Goal: Contribute content

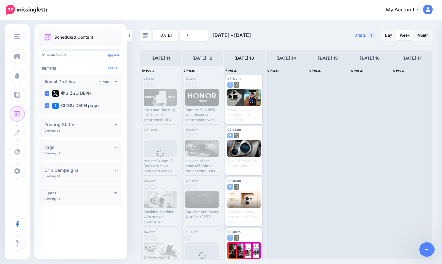
click at [423, 216] on div at bounding box center [411, 162] width 41 height 193
click at [425, 216] on link "Post" at bounding box center [421, 218] width 27 height 14
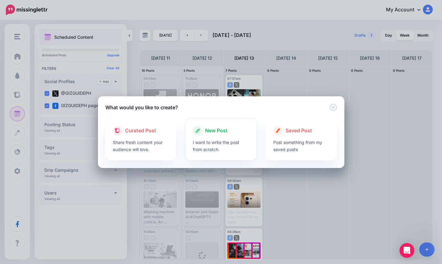
click at [211, 135] on div "New Post" at bounding box center [221, 131] width 56 height 10
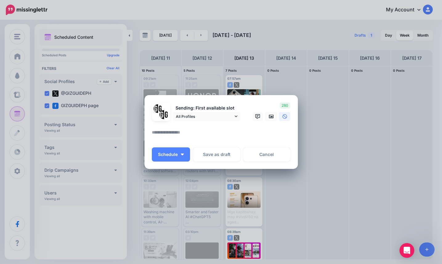
click at [211, 132] on textarea at bounding box center [223, 135] width 142 height 12
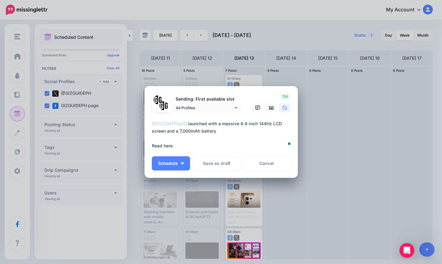
paste textarea "**********"
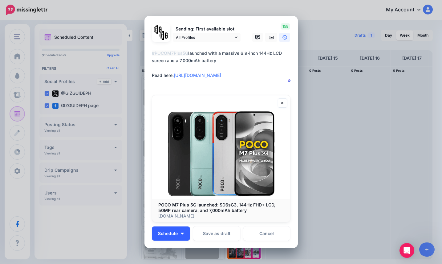
type textarea "**********"
click at [171, 231] on button "Schedule" at bounding box center [171, 234] width 38 height 14
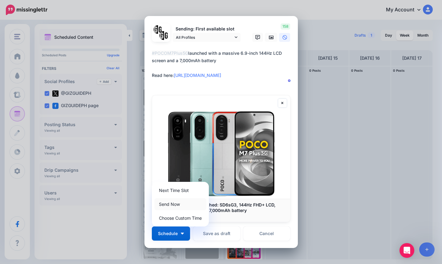
click at [175, 201] on link "Send Now" at bounding box center [180, 204] width 52 height 12
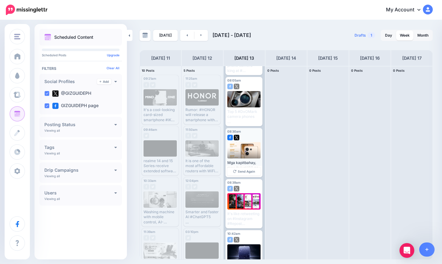
scroll to position [226, 0]
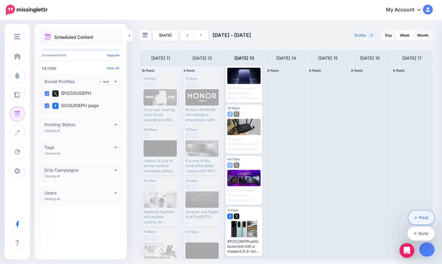
click at [429, 221] on link "Post" at bounding box center [421, 218] width 27 height 14
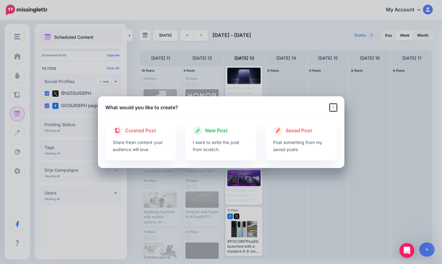
click at [333, 106] on icon "Close" at bounding box center [332, 107] width 7 height 7
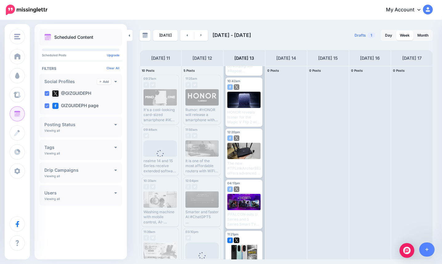
scroll to position [226, 0]
